Goal: Information Seeking & Learning: Learn about a topic

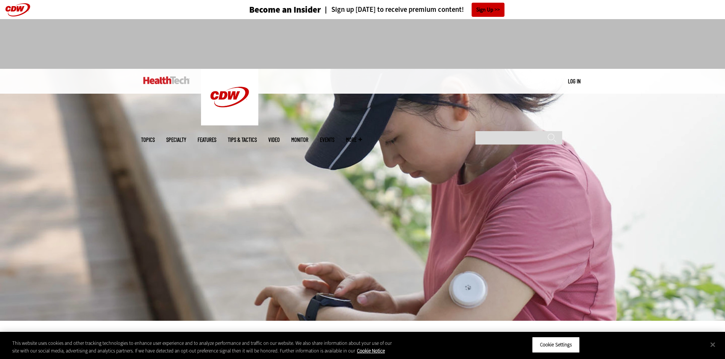
scroll to position [193, 0]
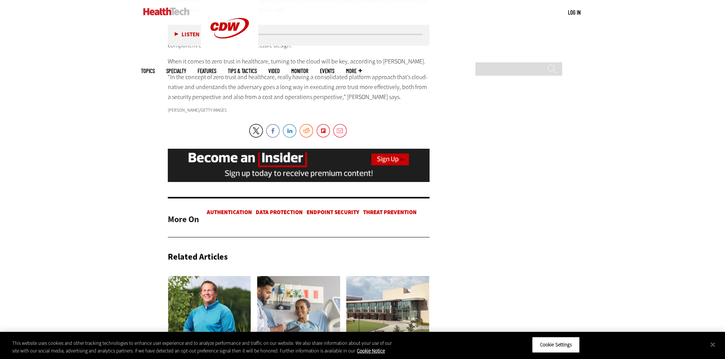
scroll to position [2092, 0]
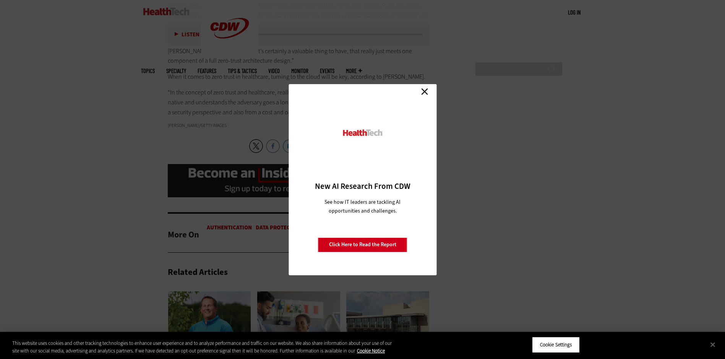
click at [426, 91] on link "Close" at bounding box center [424, 91] width 11 height 11
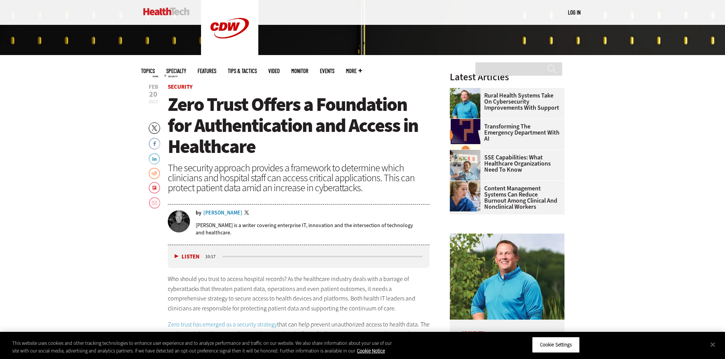
scroll to position [262, 0]
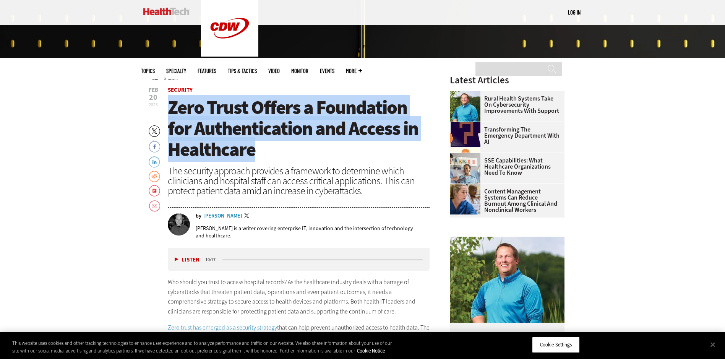
drag, startPoint x: 170, startPoint y: 106, endPoint x: 292, endPoint y: 143, distance: 127.7
click at [292, 143] on h1 "Zero Trust Offers a Foundation for Authentication and Access in Healthcare" at bounding box center [299, 128] width 262 height 63
copy span "Zero Trust Offers a Foundation for Authentication and Access in Healthcare"
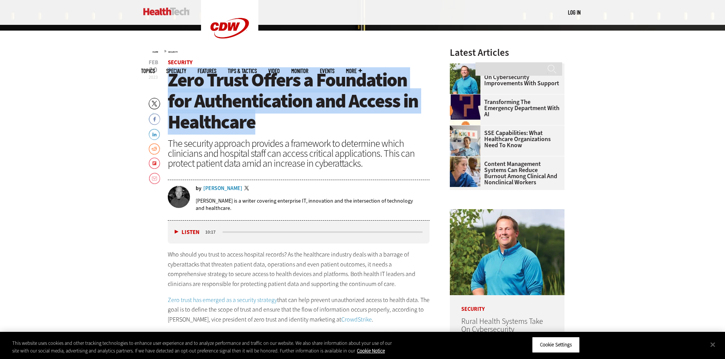
scroll to position [250, 0]
